Goal: Information Seeking & Learning: Learn about a topic

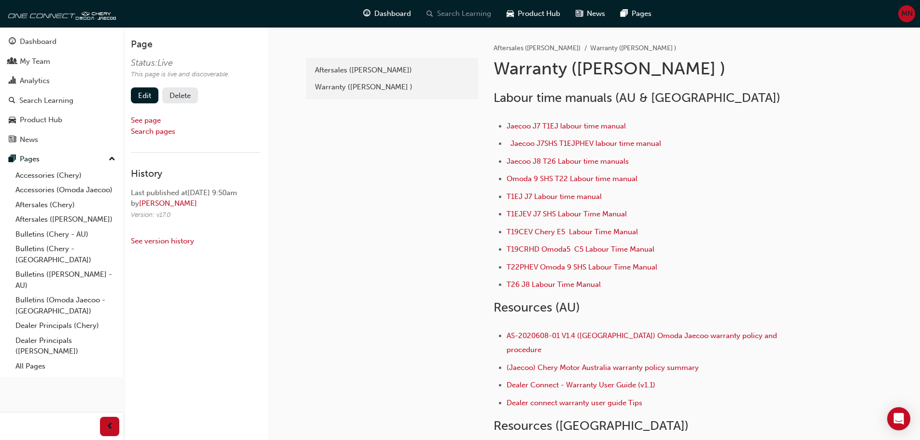
click at [475, 14] on span "Search Learning" at bounding box center [464, 13] width 54 height 11
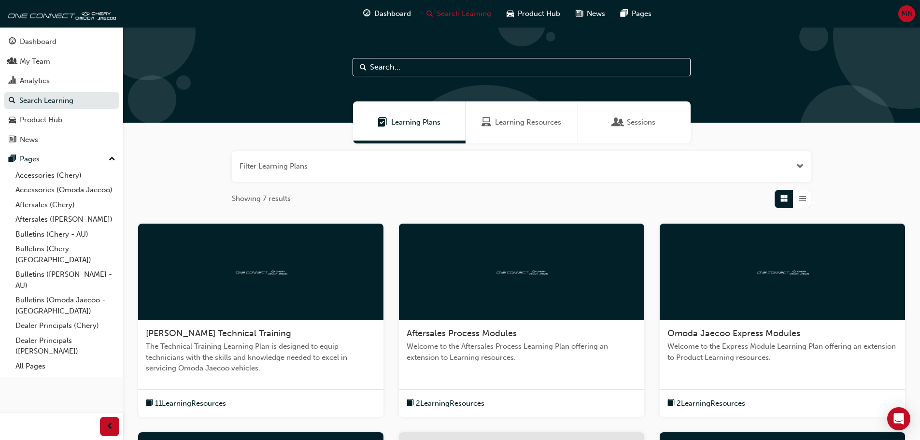
click at [501, 124] on span "Learning Resources" at bounding box center [528, 122] width 66 height 11
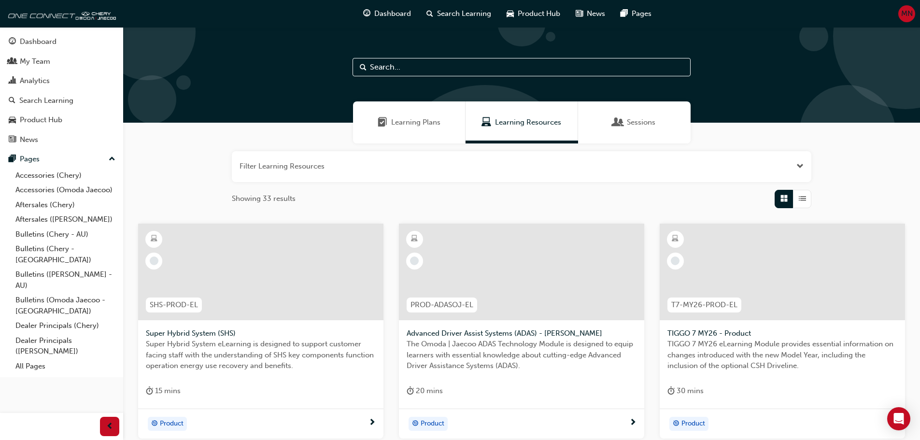
click at [441, 67] on input "text" at bounding box center [522, 67] width 338 height 18
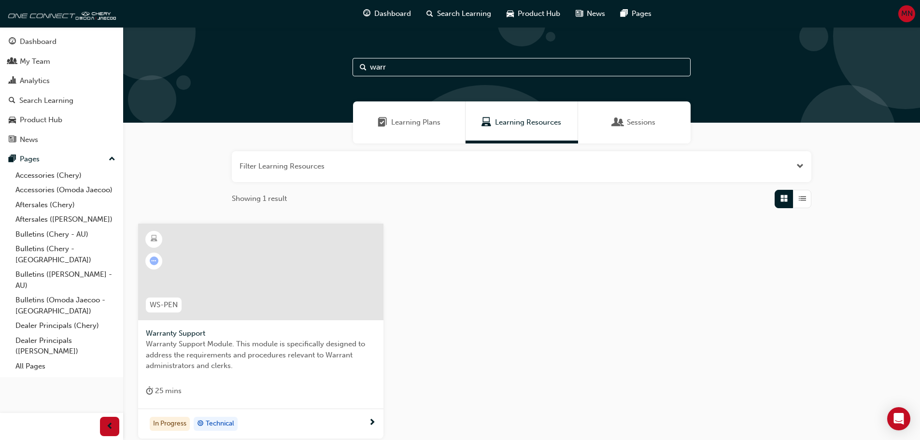
type input "warr"
